Goal: Information Seeking & Learning: Learn about a topic

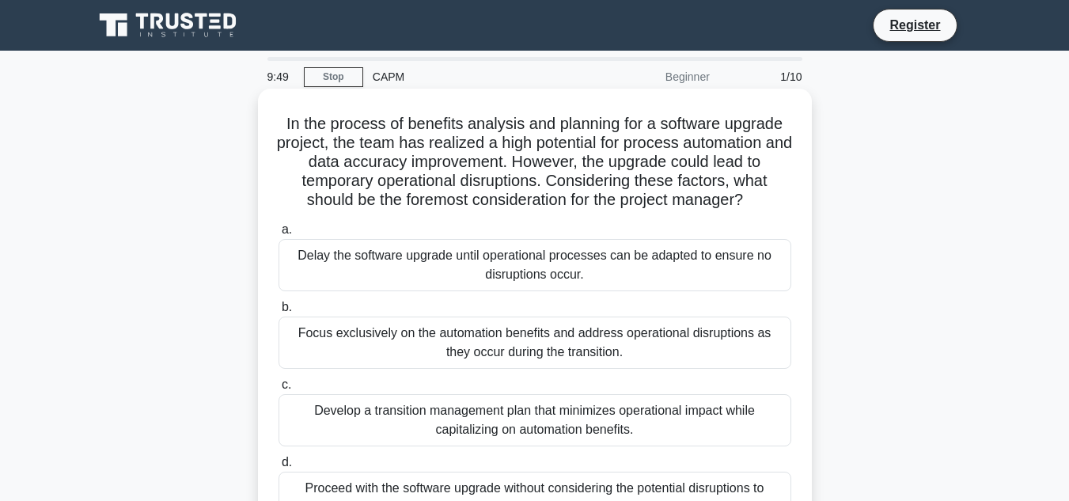
click at [402, 148] on h5 "In the process of benefits analysis and planning for a software upgrade project…" at bounding box center [535, 162] width 516 height 97
click at [376, 161] on h5 "In the process of benefits analysis and planning for a software upgrade project…" at bounding box center [535, 162] width 516 height 97
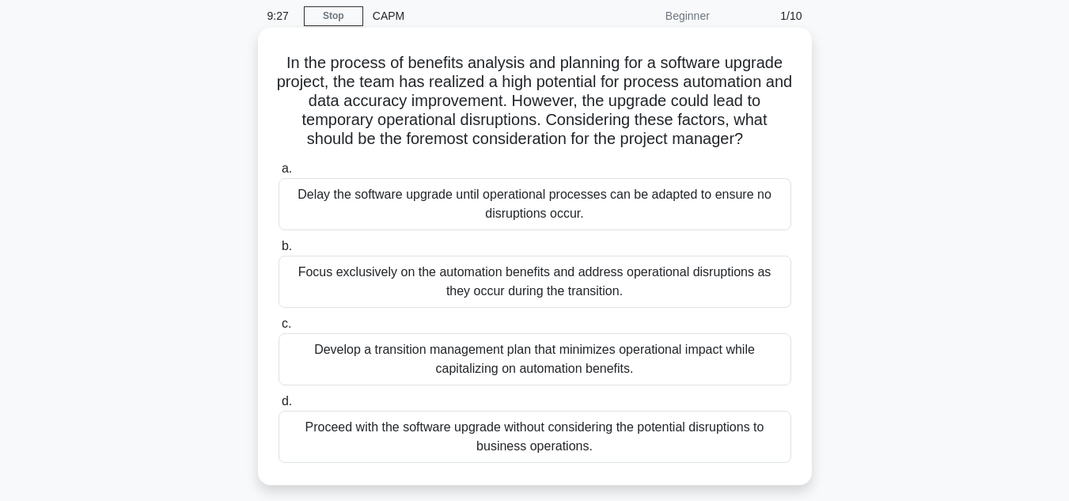
scroll to position [63, 0]
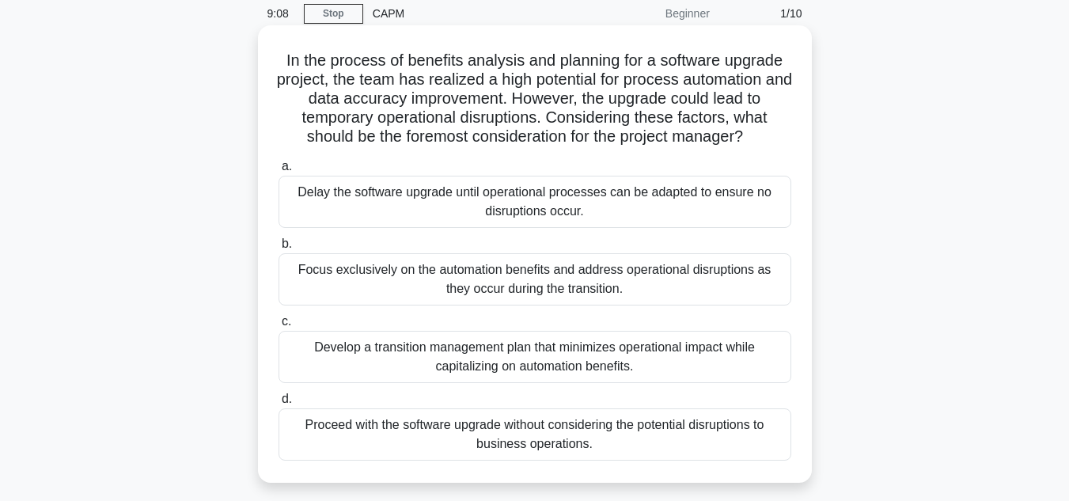
click at [476, 358] on div "Develop a transition management plan that minimizes operational impact while ca…" at bounding box center [534, 357] width 513 height 52
click at [278, 327] on input "c. Develop a transition management plan that minimizes operational impact while…" at bounding box center [278, 321] width 0 height 10
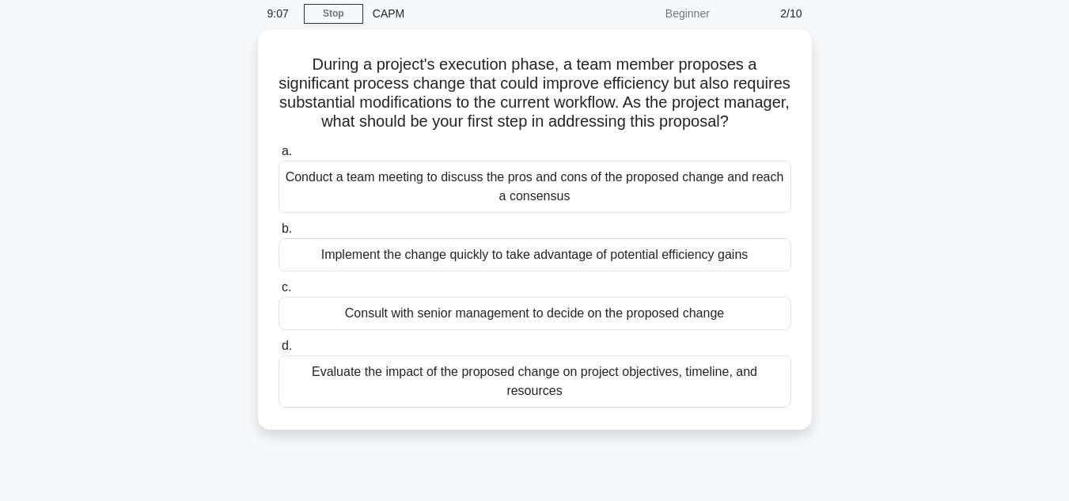
scroll to position [0, 0]
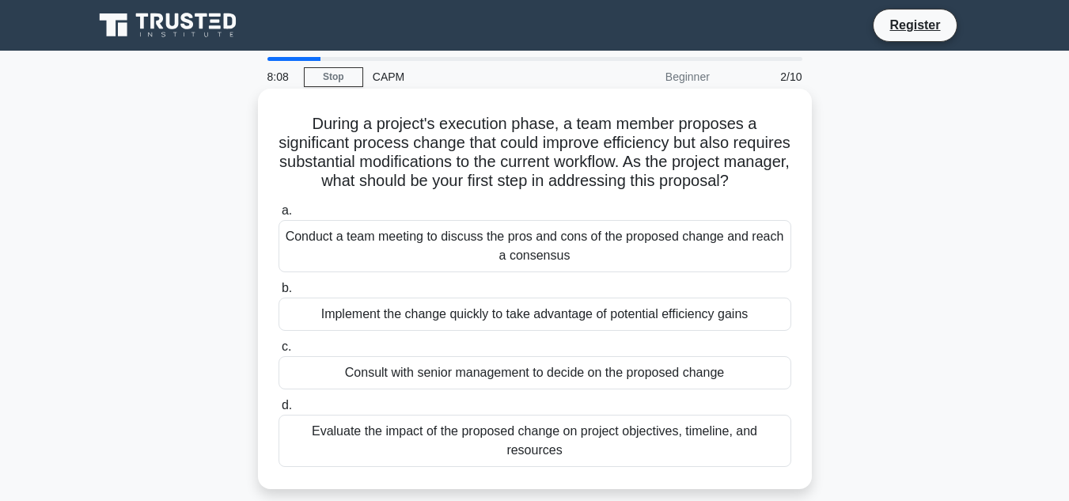
click at [437, 263] on div "Conduct a team meeting to discuss the pros and cons of the proposed change and …" at bounding box center [534, 246] width 513 height 52
click at [278, 216] on input "a. Conduct a team meeting to discuss the pros and cons of the proposed change a…" at bounding box center [278, 211] width 0 height 10
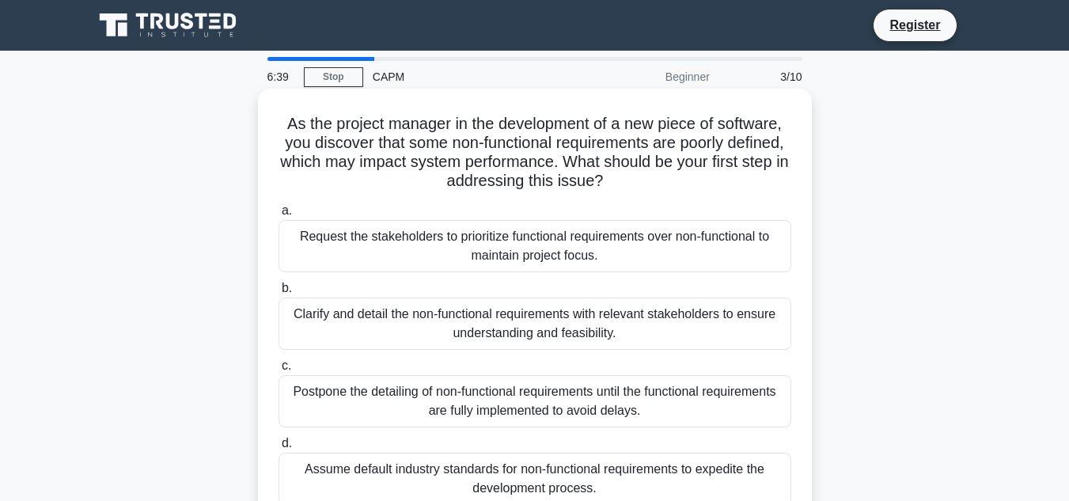
click at [535, 333] on div "Clarify and detail the non-functional requirements with relevant stakeholders t…" at bounding box center [534, 323] width 513 height 52
click at [278, 293] on input "b. Clarify and detail the non-functional requirements with relevant stakeholder…" at bounding box center [278, 288] width 0 height 10
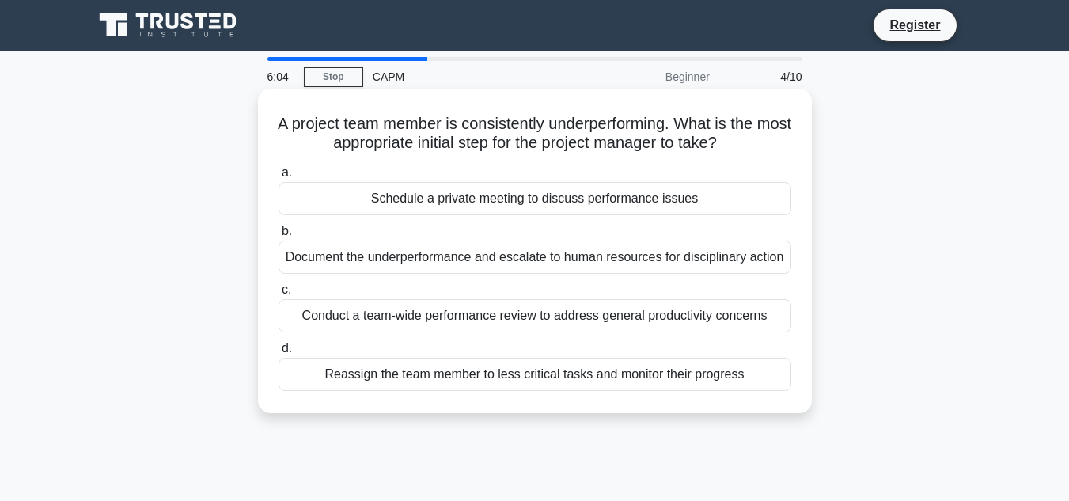
click at [539, 199] on div "Schedule a private meeting to discuss performance issues" at bounding box center [534, 198] width 513 height 33
click at [278, 178] on input "a. Schedule a private meeting to discuss performance issues" at bounding box center [278, 173] width 0 height 10
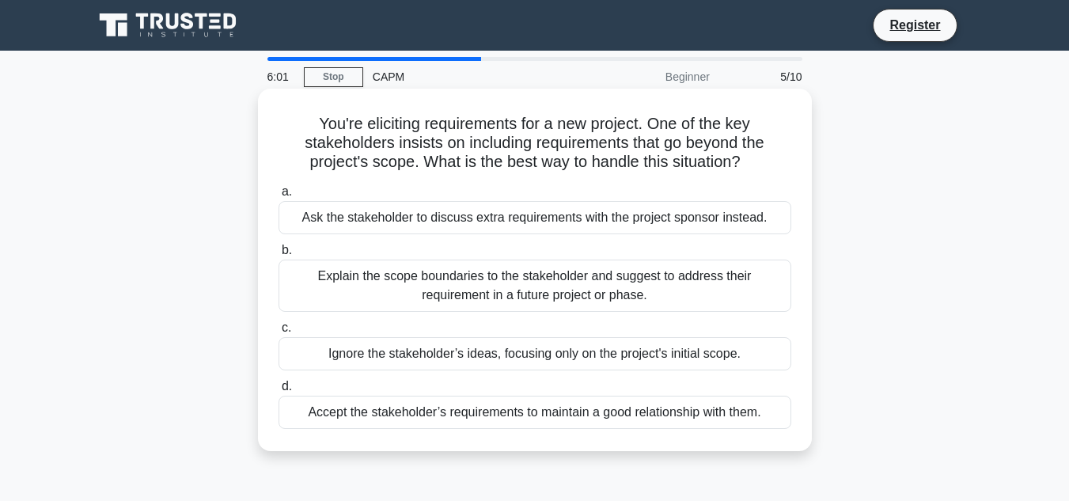
click at [453, 142] on h5 "You're eliciting requirements for a new project. One of the key stakeholders in…" at bounding box center [535, 143] width 516 height 59
click at [433, 287] on div "Explain the scope boundaries to the stakeholder and suggest to address their re…" at bounding box center [534, 285] width 513 height 52
click at [278, 256] on input "b. Explain the scope boundaries to the stakeholder and suggest to address their…" at bounding box center [278, 250] width 0 height 10
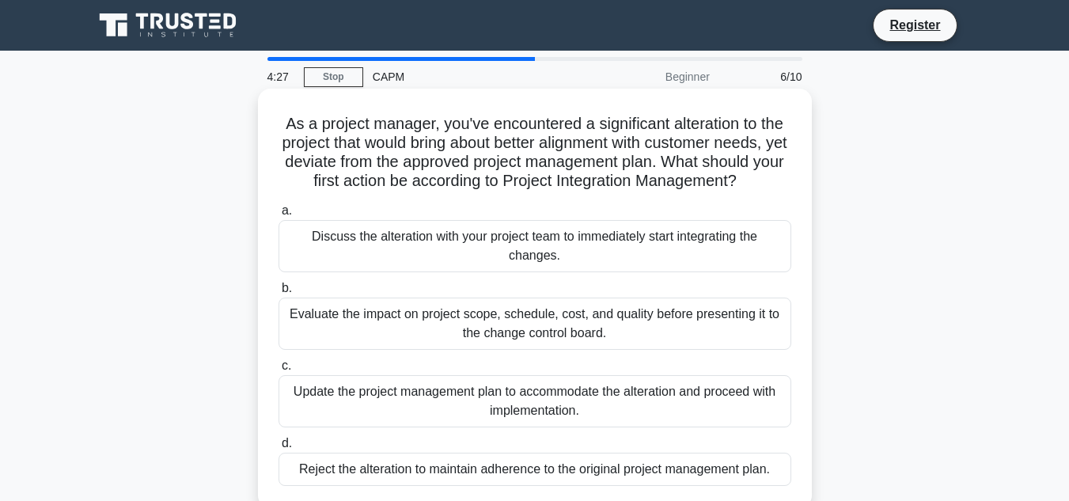
click at [384, 320] on div "Evaluate the impact on project scope, schedule, cost, and quality before presen…" at bounding box center [534, 323] width 513 height 52
click at [278, 293] on input "b. Evaluate the impact on project scope, schedule, cost, and quality before pre…" at bounding box center [278, 288] width 0 height 10
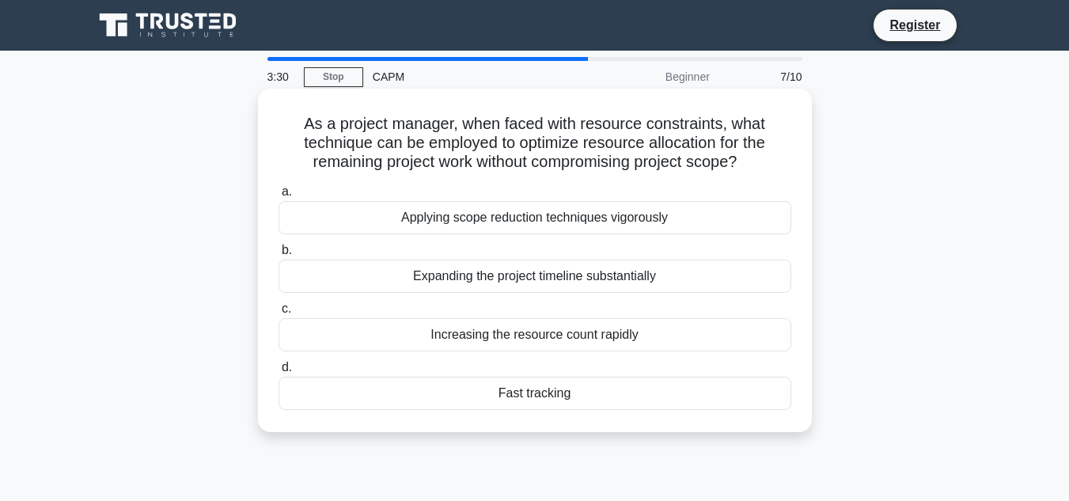
click at [476, 335] on div "Increasing the resource count rapidly" at bounding box center [534, 334] width 513 height 33
click at [278, 314] on input "c. Increasing the resource count rapidly" at bounding box center [278, 309] width 0 height 10
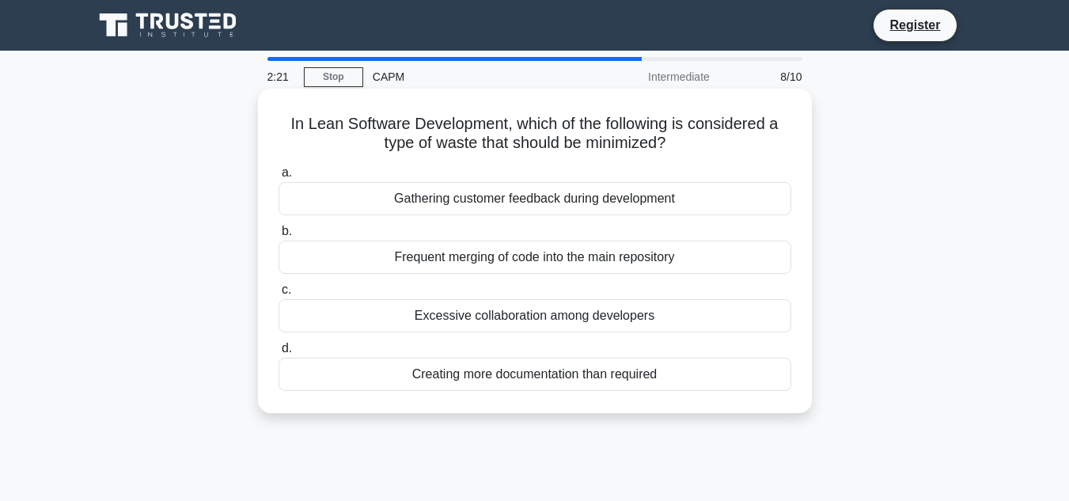
click at [482, 372] on div "Creating more documentation than required" at bounding box center [534, 374] width 513 height 33
click at [278, 354] on input "d. Creating more documentation than required" at bounding box center [278, 348] width 0 height 10
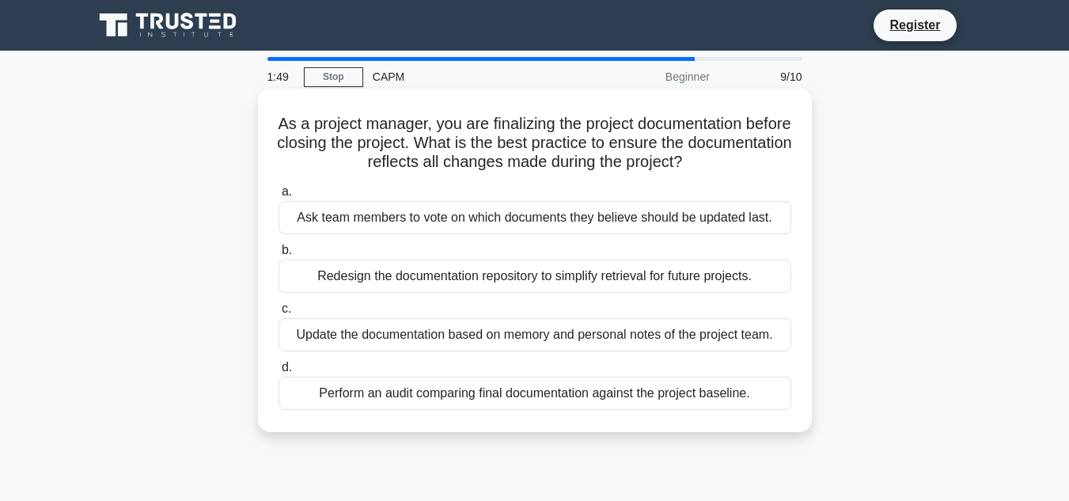
click at [479, 396] on div "Perform an audit comparing final documentation against the project baseline." at bounding box center [534, 393] width 513 height 33
click at [278, 373] on input "d. Perform an audit comparing final documentation against the project baseline." at bounding box center [278, 367] width 0 height 10
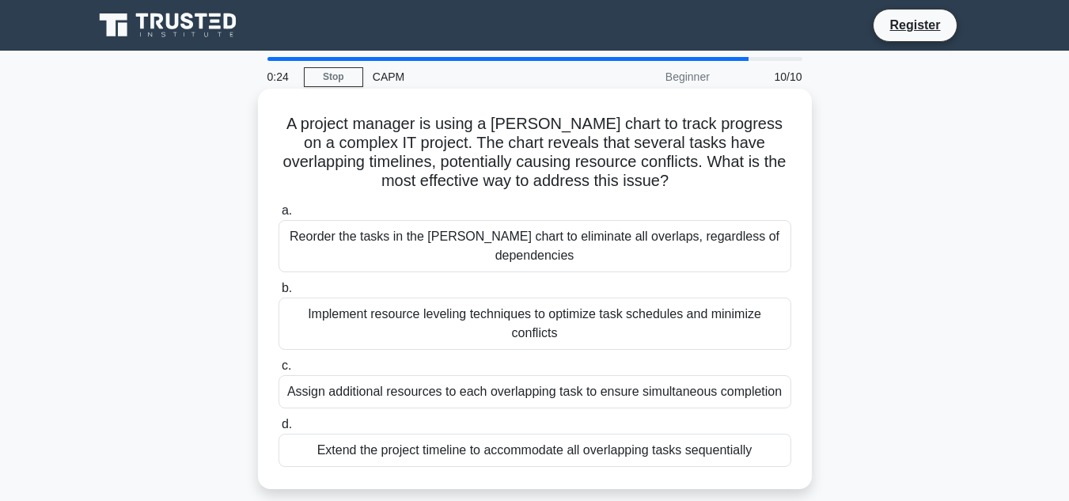
click at [437, 244] on div "Reorder the tasks in the [PERSON_NAME] chart to eliminate all overlaps, regardl…" at bounding box center [534, 246] width 513 height 52
click at [278, 216] on input "a. Reorder the tasks in the Gantt chart to eliminate all overlaps, regardless o…" at bounding box center [278, 211] width 0 height 10
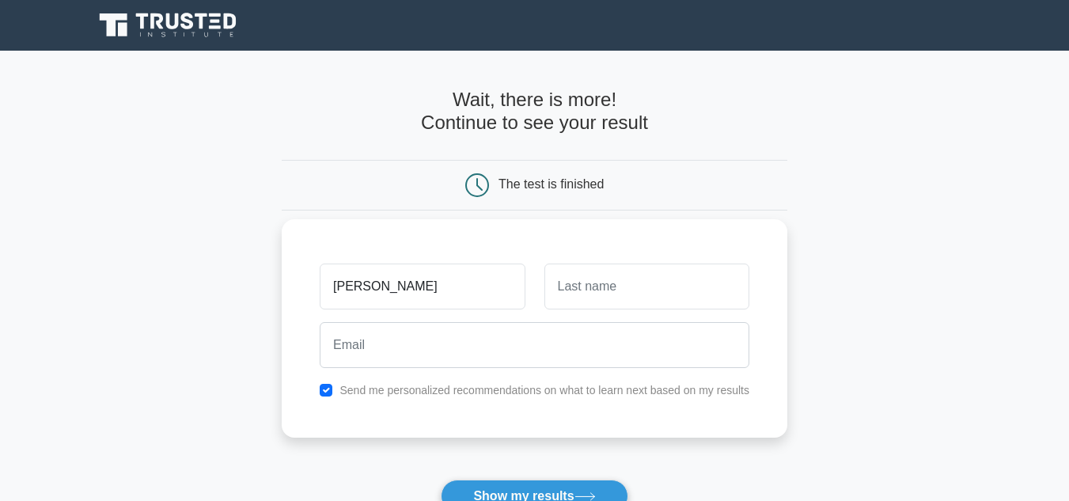
type input "Dhruvi"
type input "Makadia"
type input "[PERSON_NAME]"
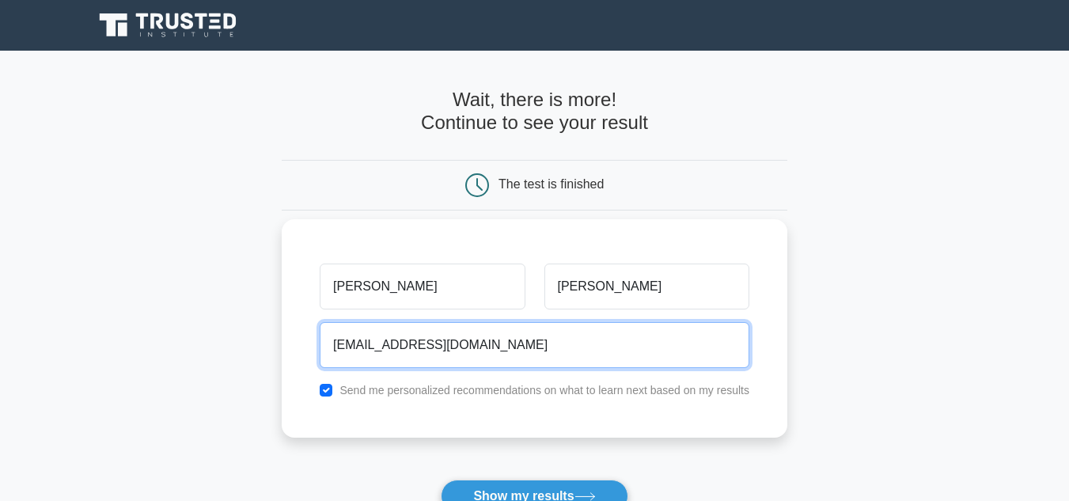
type input "dhruvilmakadia9803@gmail.com"
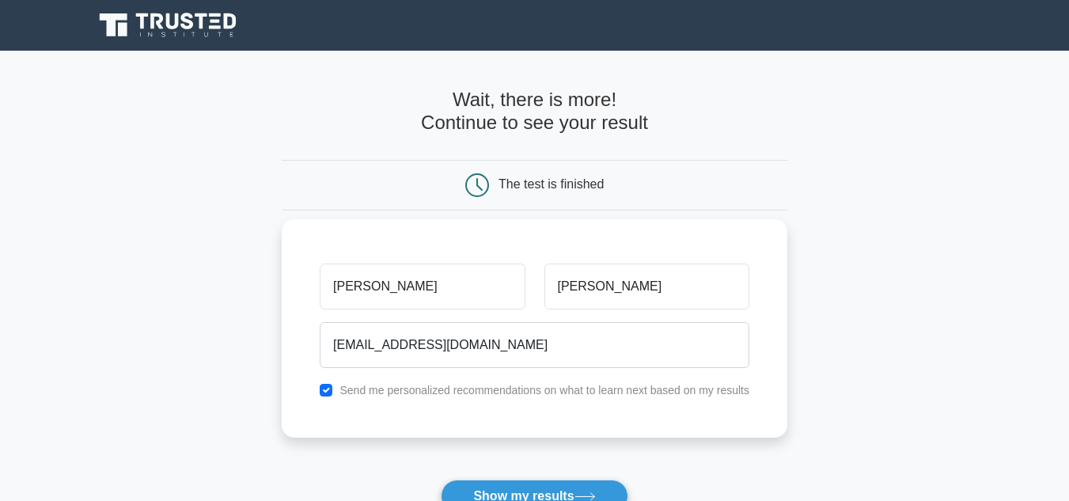
click at [411, 391] on label "Send me personalized recommendations on what to learn next based on my results" at bounding box center [544, 390] width 410 height 13
click at [331, 394] on input "checkbox" at bounding box center [326, 390] width 13 height 13
click at [330, 392] on input "checkbox" at bounding box center [326, 390] width 13 height 13
checkbox input "true"
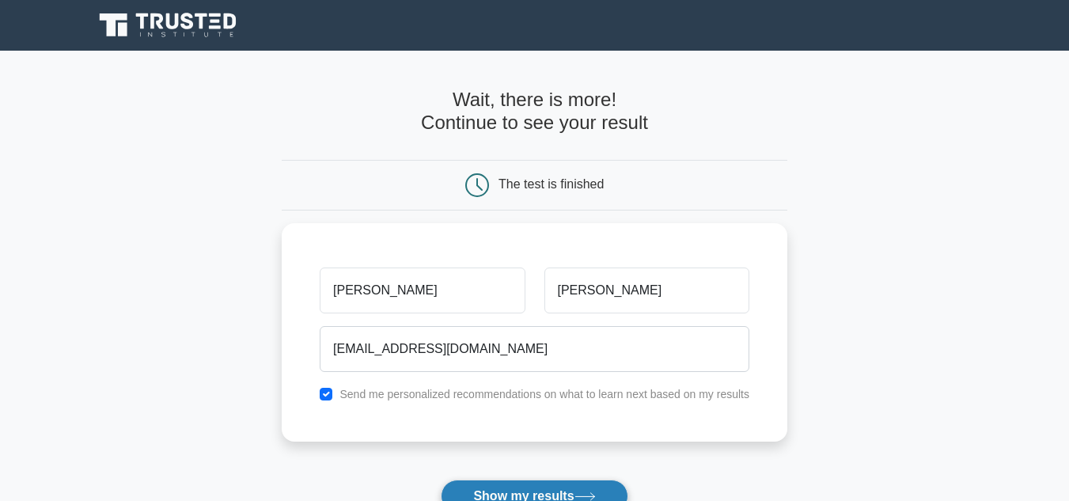
click at [509, 490] on button "Show my results" at bounding box center [534, 495] width 187 height 33
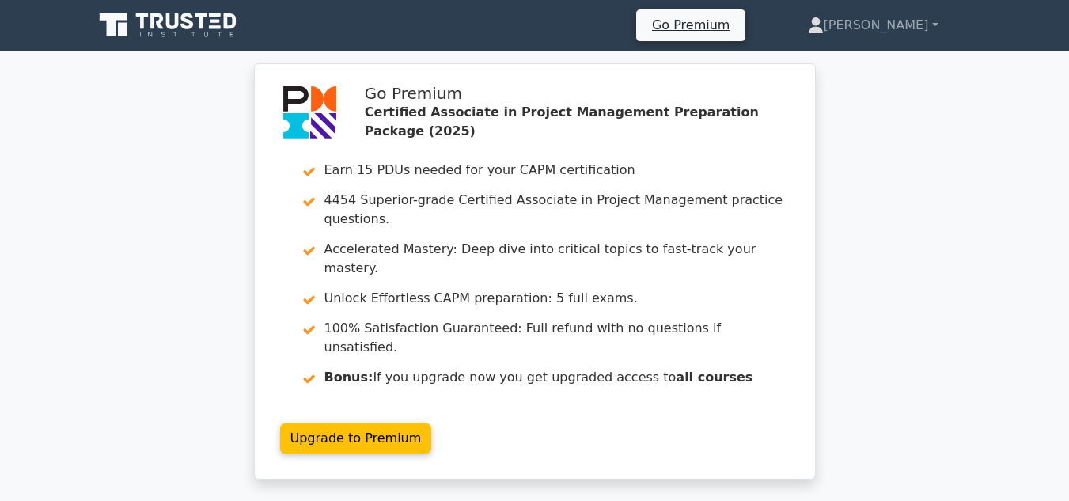
click at [882, 132] on div "Go Premium Certified Associate in Project Management Preparation Package (2025)…" at bounding box center [534, 280] width 1069 height 435
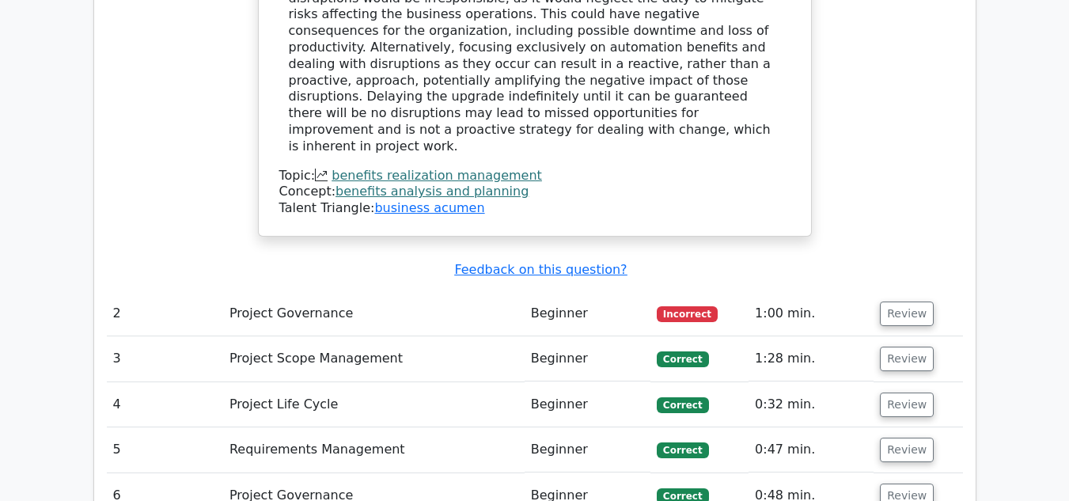
scroll to position [2178, 0]
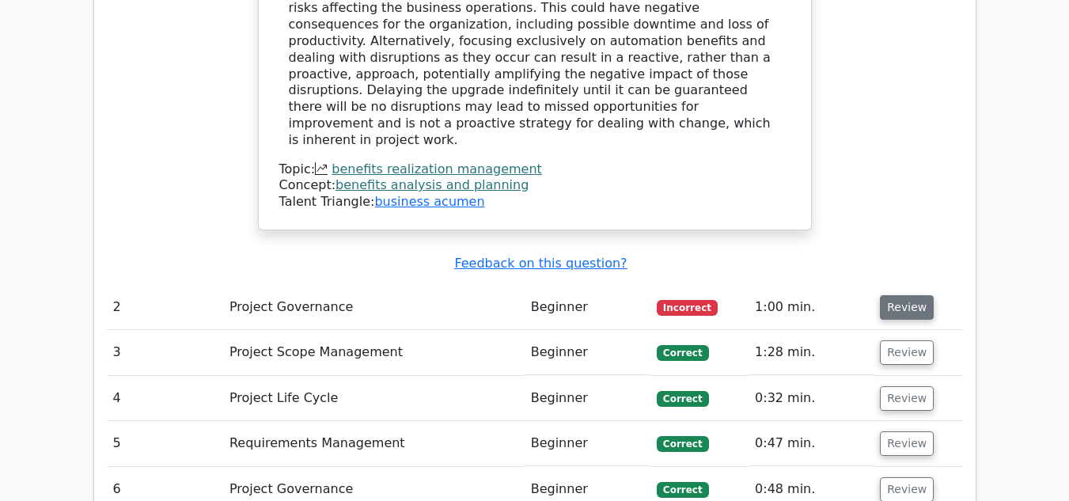
click at [911, 295] on button "Review" at bounding box center [907, 307] width 54 height 25
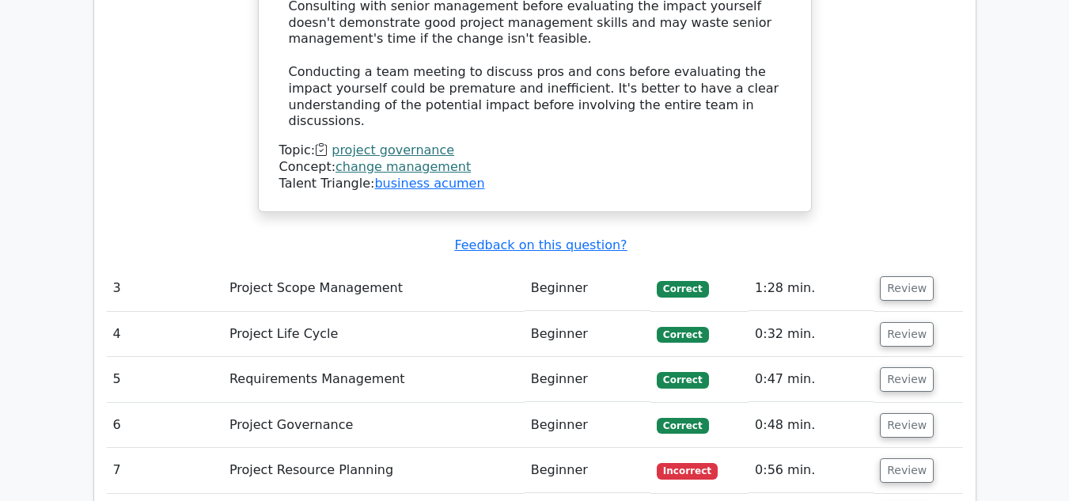
scroll to position [3338, 0]
click at [900, 457] on button "Review" at bounding box center [907, 469] width 54 height 25
click at [893, 457] on button "Review" at bounding box center [907, 469] width 54 height 25
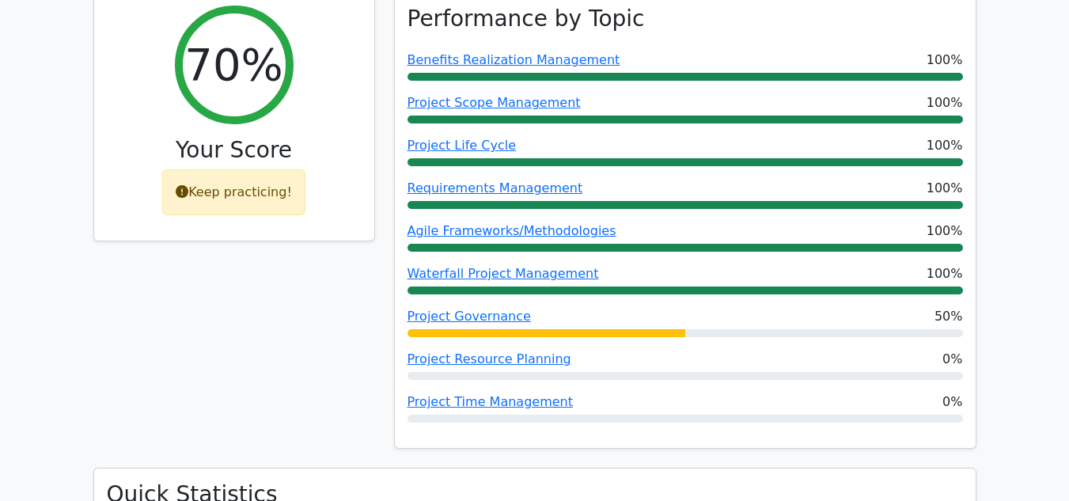
scroll to position [0, 0]
